Goal: Information Seeking & Learning: Learn about a topic

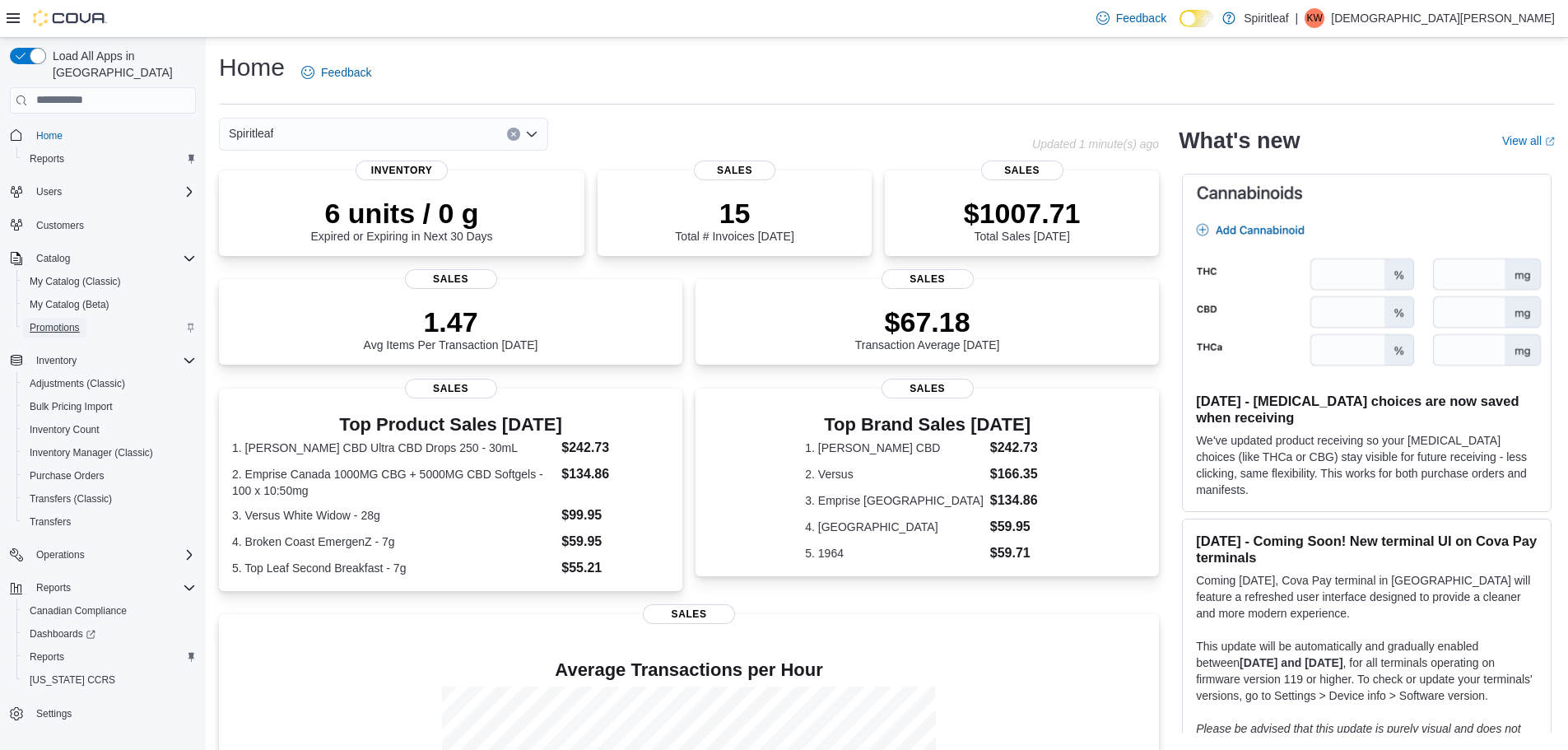
click at [52, 321] on span "Promotions" at bounding box center [54, 328] width 50 height 13
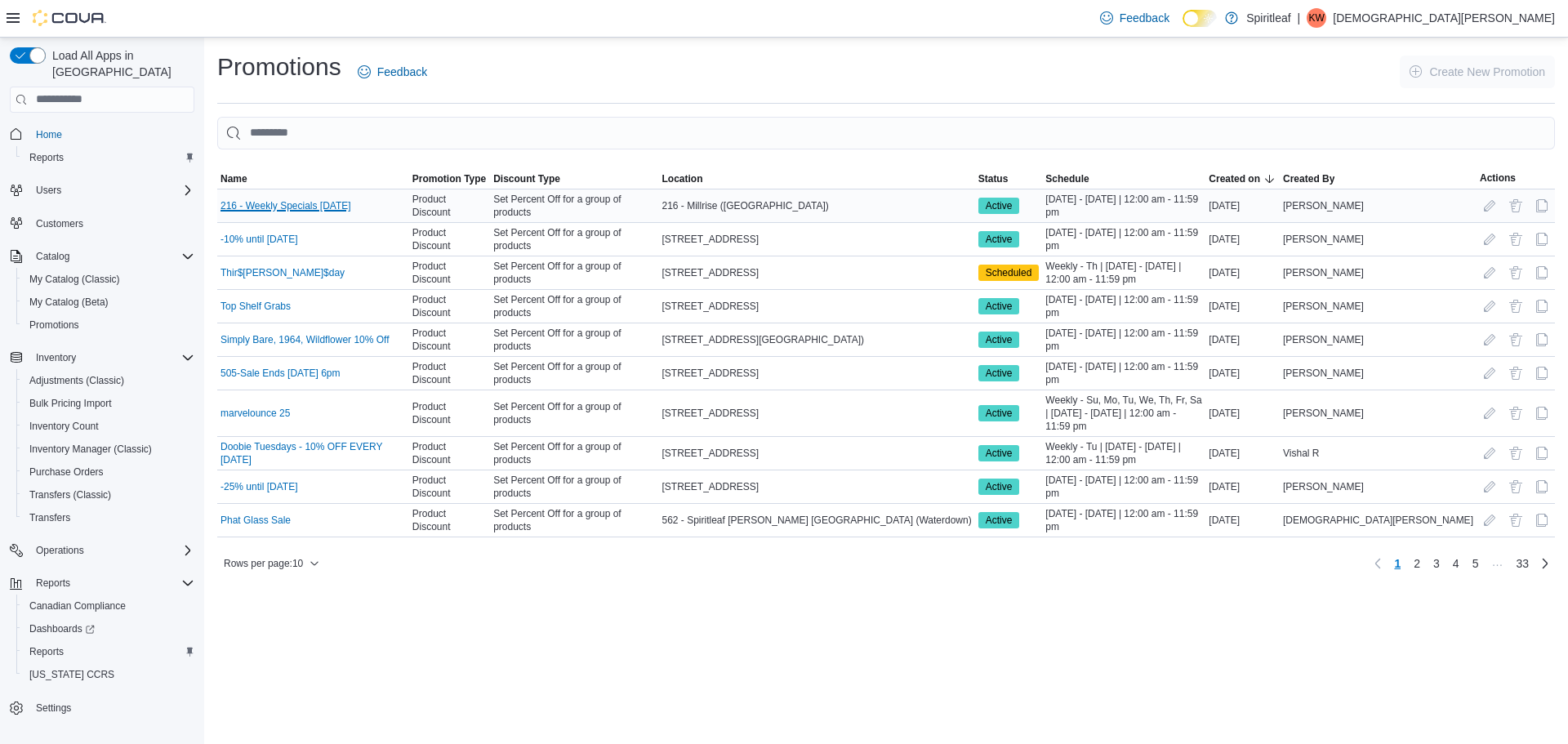
click at [302, 207] on link "216 - Weekly Specials [DATE]" at bounding box center [286, 206] width 131 height 13
